Goal: Information Seeking & Learning: Learn about a topic

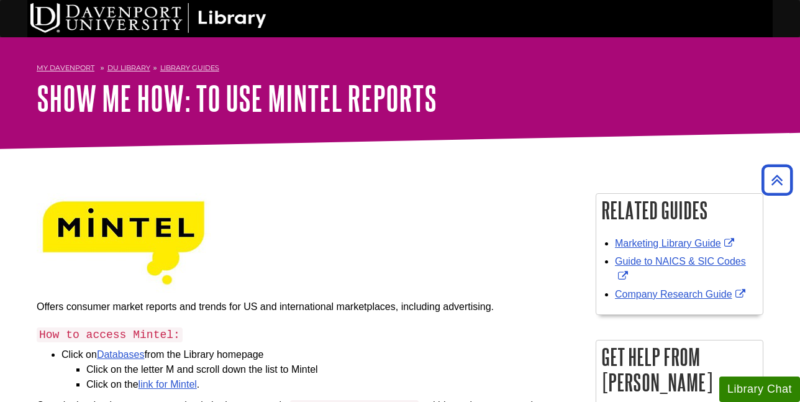
scroll to position [2365, 0]
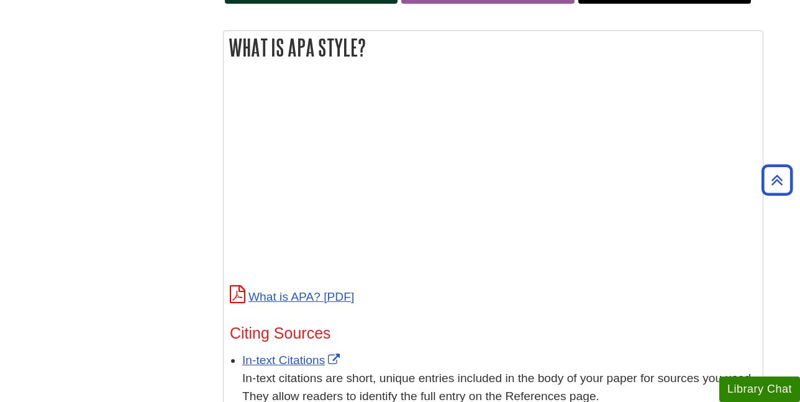
scroll to position [186, 0]
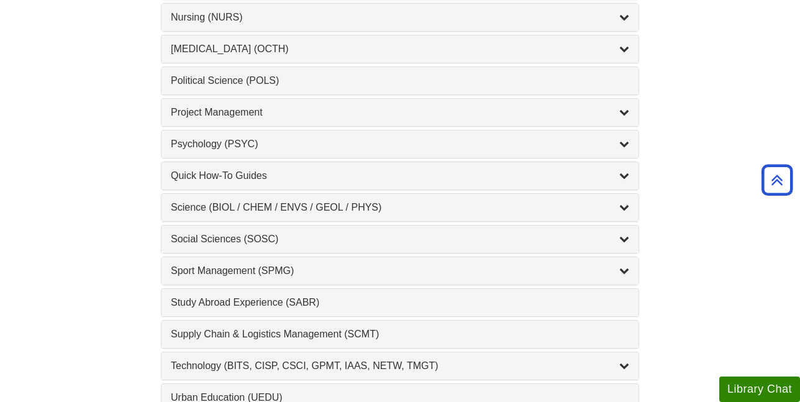
scroll to position [1150, 0]
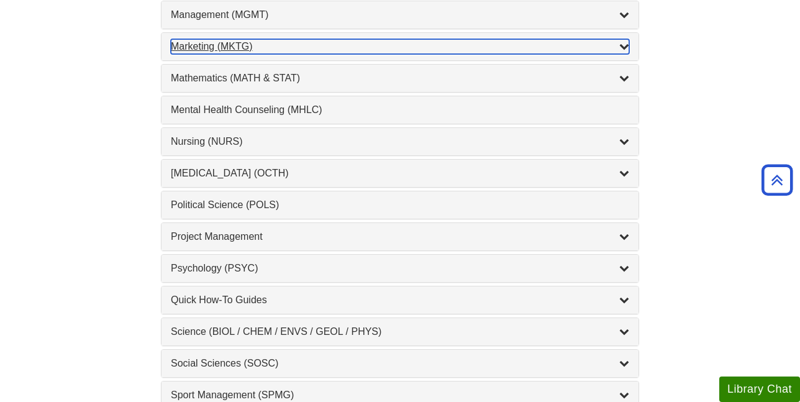
click at [240, 48] on div "Marketing (MKTG) , 4 guides" at bounding box center [400, 46] width 458 height 15
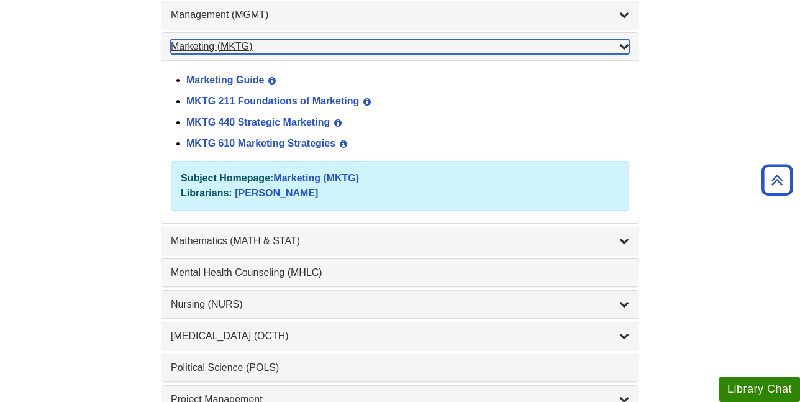
click at [240, 48] on div "Marketing (MKTG) , 4 guides" at bounding box center [400, 46] width 458 height 15
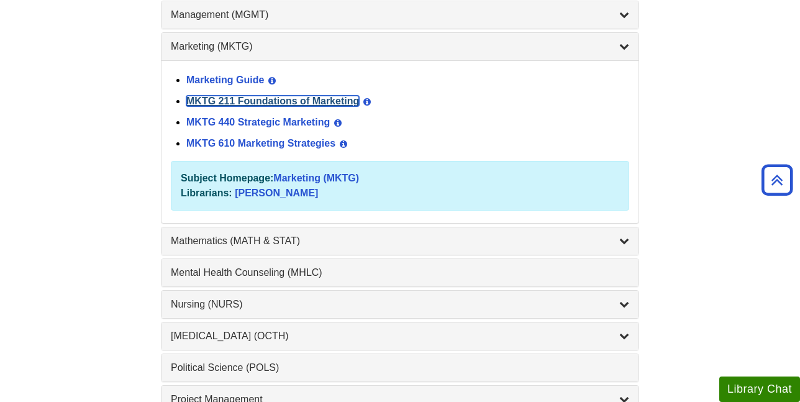
click at [270, 100] on link "MKTG 211 Foundations of Marketing" at bounding box center [272, 101] width 173 height 11
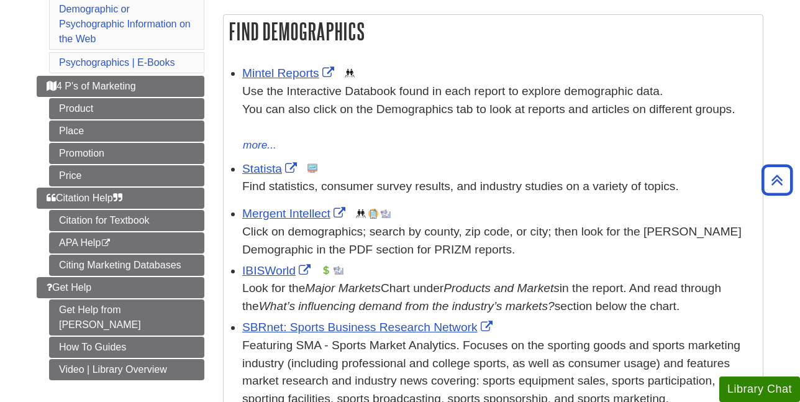
scroll to position [186, 0]
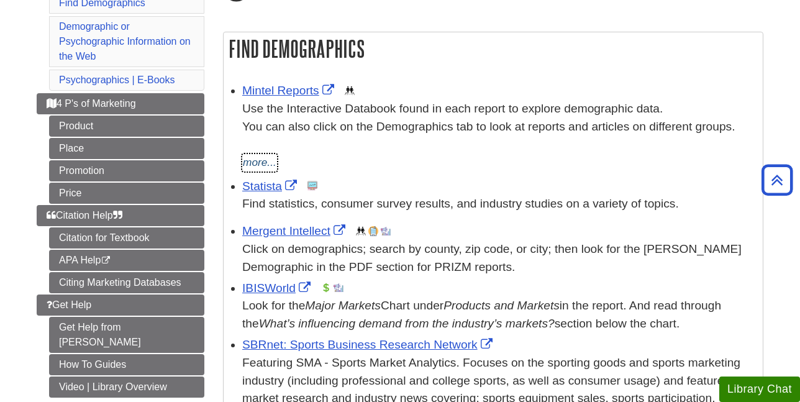
click at [262, 163] on button "more..." at bounding box center [259, 162] width 35 height 17
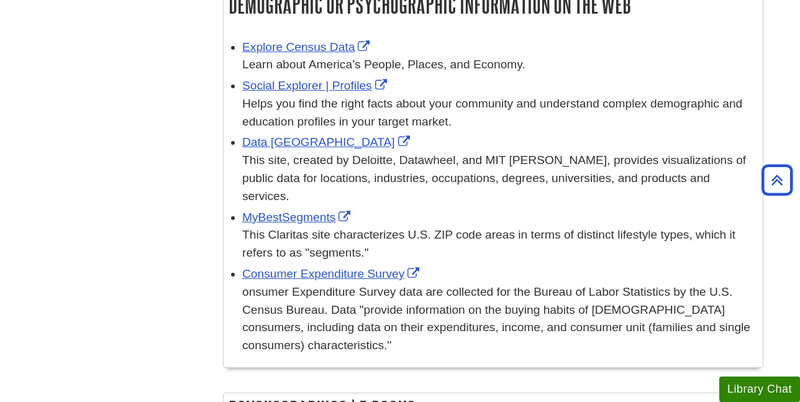
scroll to position [807, 0]
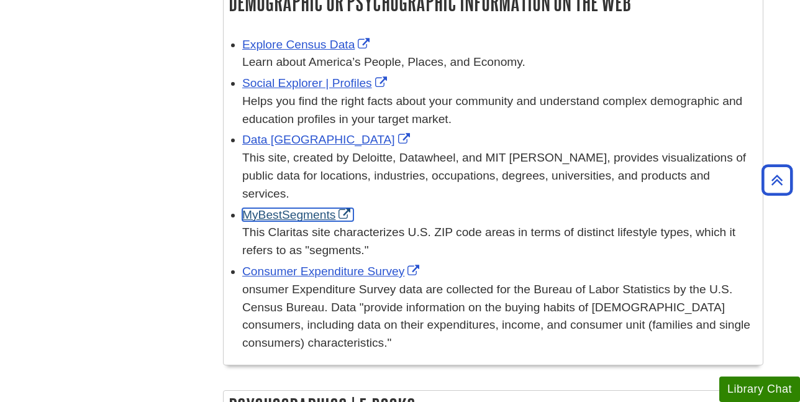
click at [306, 211] on link "MyBestSegments" at bounding box center [297, 214] width 111 height 13
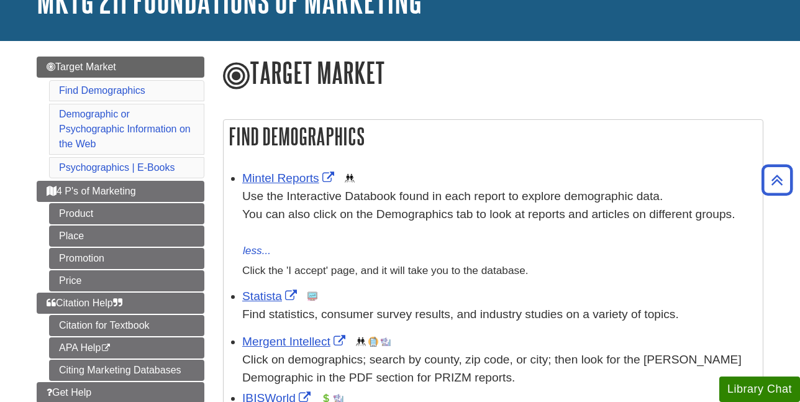
scroll to position [61, 0]
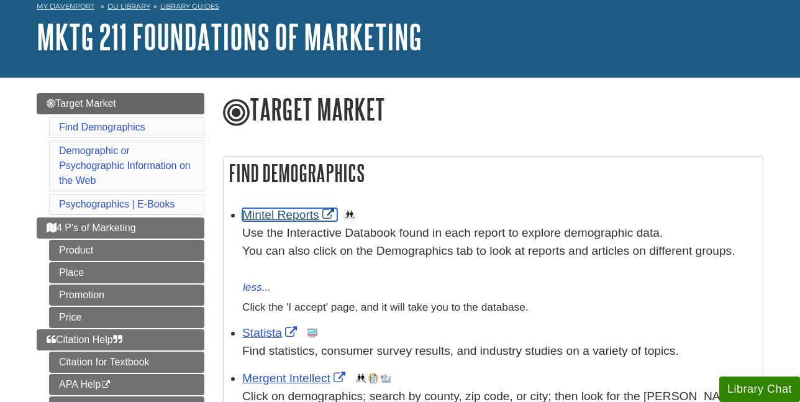
click at [299, 213] on link "Mintel Reports" at bounding box center [289, 214] width 95 height 13
